Goal: Task Accomplishment & Management: Use online tool/utility

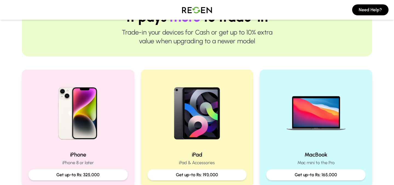
scroll to position [75, 0]
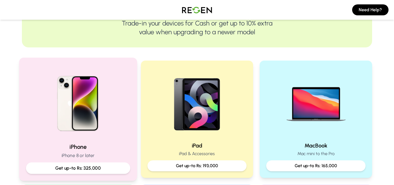
click at [106, 108] on img at bounding box center [78, 102] width 74 height 74
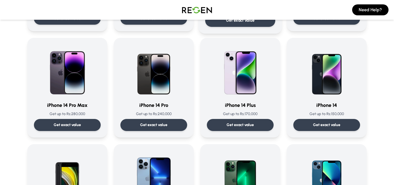
scroll to position [129, 0]
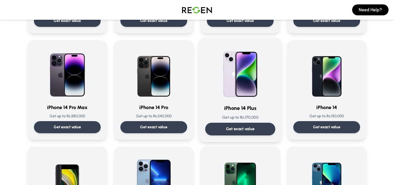
click at [247, 116] on p "Get up to Rs: 170,000" at bounding box center [240, 117] width 70 height 6
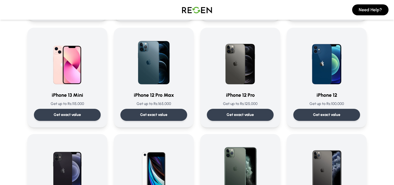
scroll to position [360, 0]
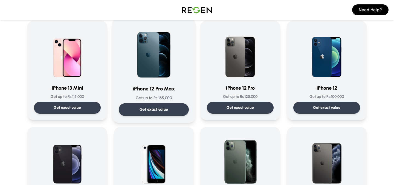
click at [151, 88] on h3 "iPhone 12 Pro Max" at bounding box center [154, 89] width 70 height 8
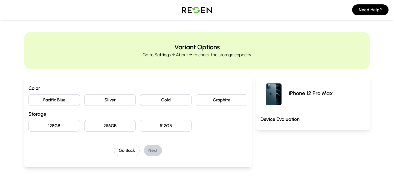
click at [178, 101] on button "Gold" at bounding box center [165, 99] width 51 height 11
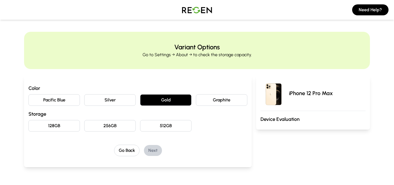
click at [55, 127] on button "128GB" at bounding box center [53, 125] width 51 height 11
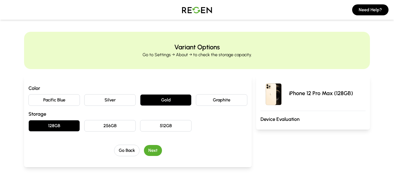
click at [150, 150] on button "Next" at bounding box center [153, 150] width 18 height 11
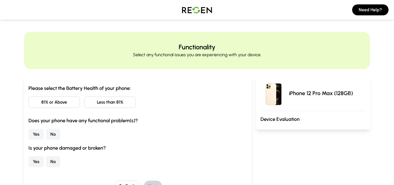
click at [68, 103] on button "81% or Above" at bounding box center [53, 101] width 51 height 11
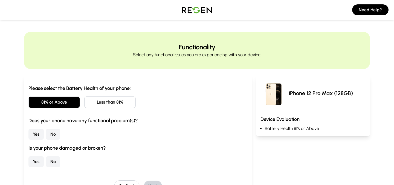
click at [49, 135] on button "No" at bounding box center [53, 134] width 14 height 11
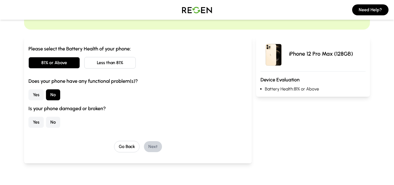
click at [53, 121] on button "No" at bounding box center [53, 122] width 14 height 11
click at [156, 145] on button "Next" at bounding box center [153, 146] width 18 height 11
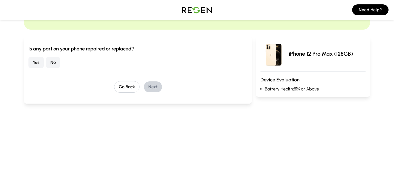
scroll to position [7, 0]
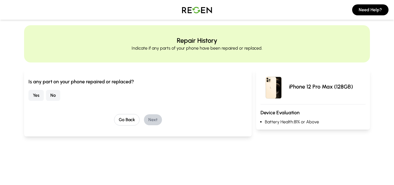
click at [56, 95] on button "No" at bounding box center [53, 95] width 14 height 11
click at [156, 120] on button "Next" at bounding box center [153, 119] width 18 height 11
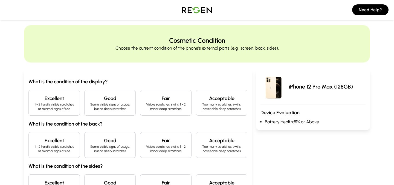
click at [61, 104] on p "1 - 2 hardly visible scratches or minimal signs of use" at bounding box center [54, 106] width 42 height 9
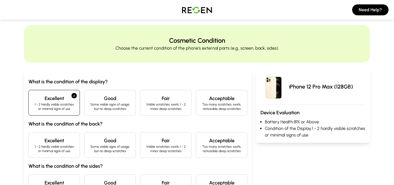
click at [58, 140] on h4 "Excellent" at bounding box center [54, 140] width 42 height 8
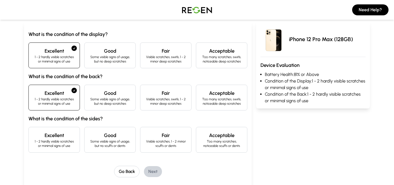
scroll to position [54, 0]
click at [63, 139] on p "1 - 2 hardly visible scratches or minimal signs of use" at bounding box center [54, 142] width 42 height 9
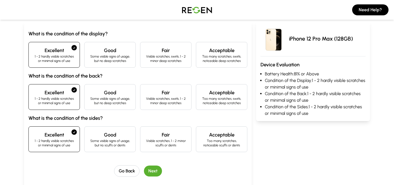
click at [150, 168] on button "Next" at bounding box center [153, 170] width 18 height 11
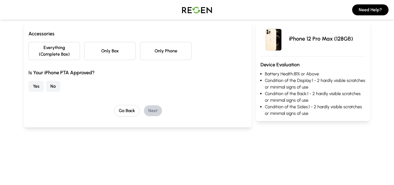
click at [61, 50] on button "Everything (Complete Box)" at bounding box center [53, 51] width 51 height 18
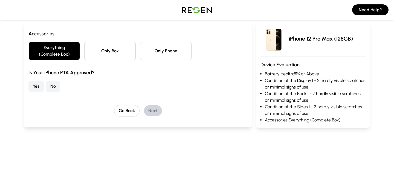
click at [39, 85] on button "Yes" at bounding box center [35, 86] width 15 height 11
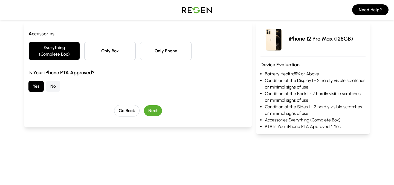
click at [154, 111] on button "Next" at bounding box center [153, 110] width 18 height 11
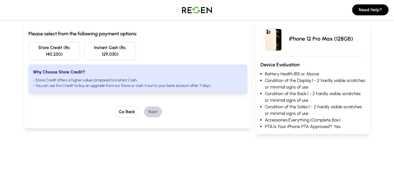
click at [66, 47] on button "Store Credit (Rs: 140,250)" at bounding box center [53, 51] width 51 height 18
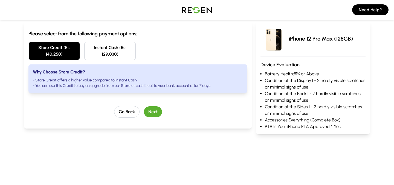
click at [152, 112] on button "Next" at bounding box center [153, 111] width 18 height 11
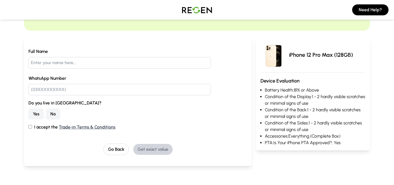
scroll to position [37, 0]
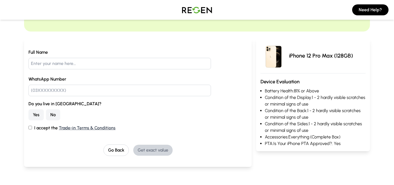
click at [55, 112] on button "No" at bounding box center [53, 114] width 14 height 11
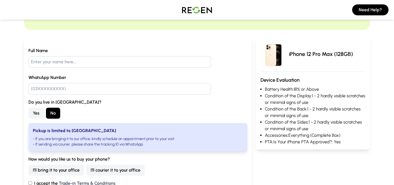
scroll to position [36, 0]
